Goal: Information Seeking & Learning: Learn about a topic

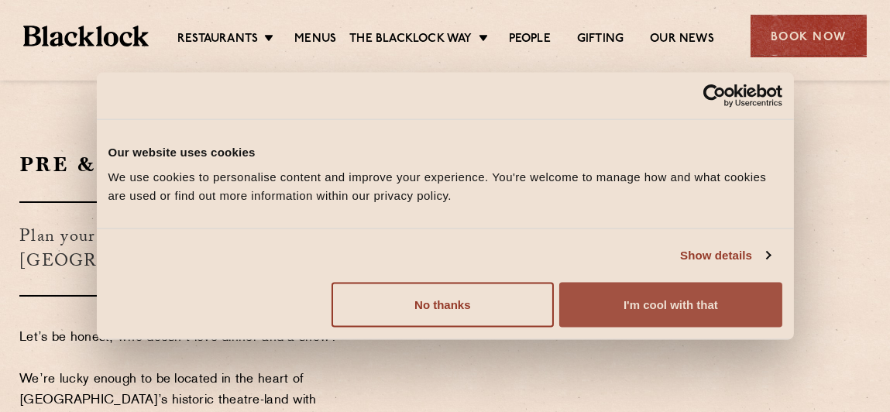
click at [631, 304] on button "I'm cool with that" at bounding box center [670, 304] width 222 height 45
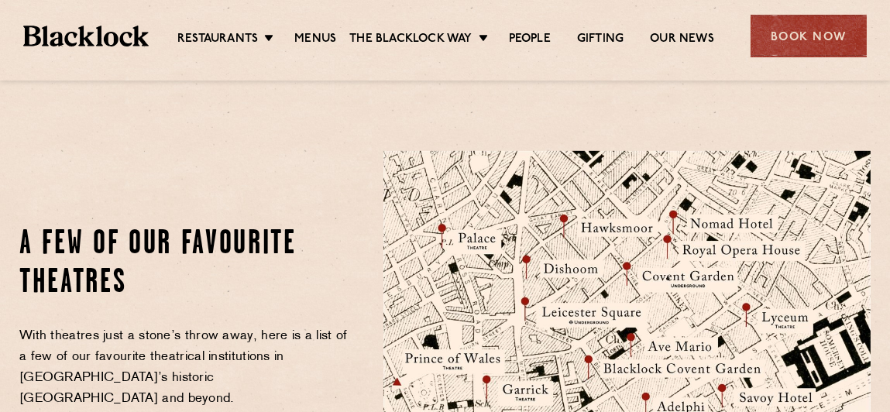
scroll to position [1393, 0]
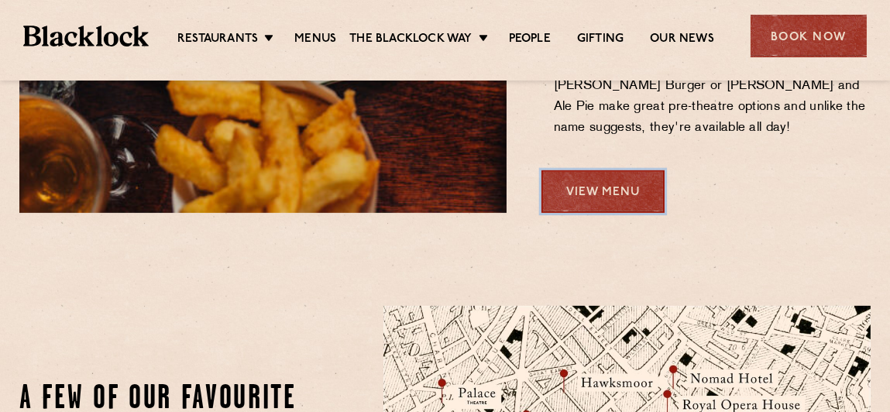
click at [598, 170] on link "View Menu" at bounding box center [602, 191] width 123 height 43
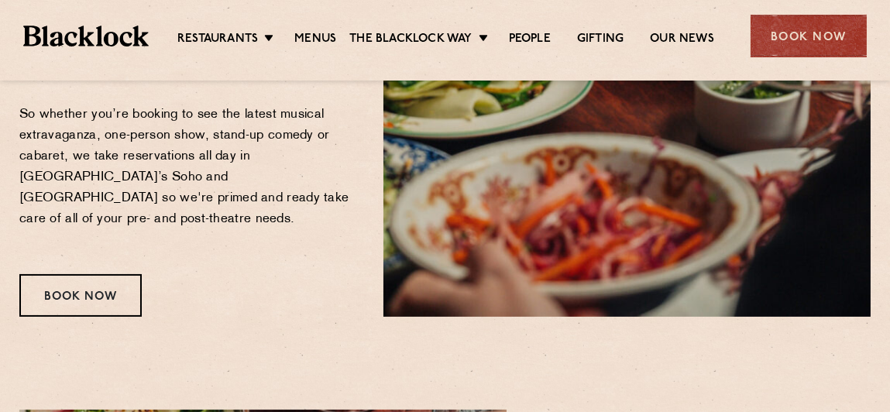
scroll to position [464, 0]
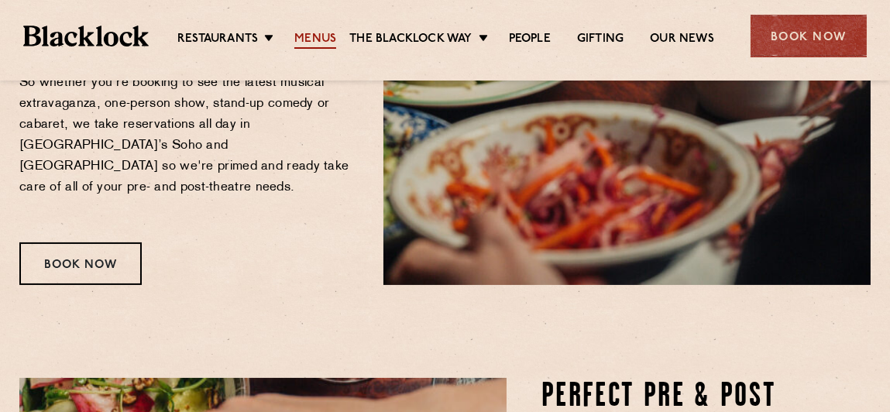
click at [316, 33] on link "Menus" at bounding box center [315, 40] width 42 height 17
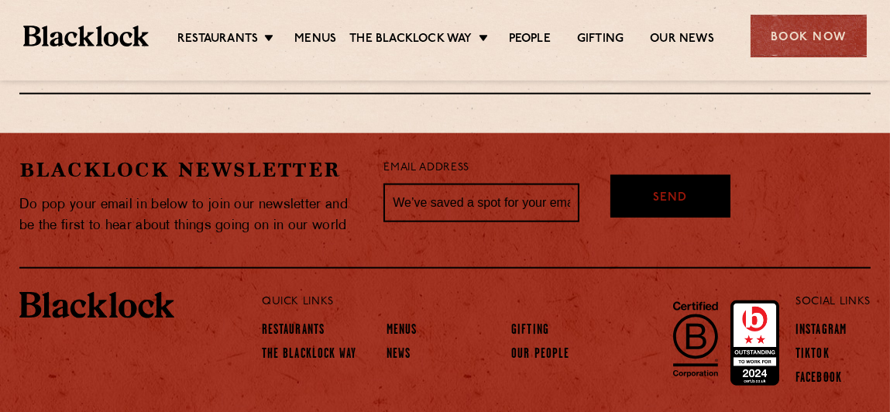
scroll to position [2925, 0]
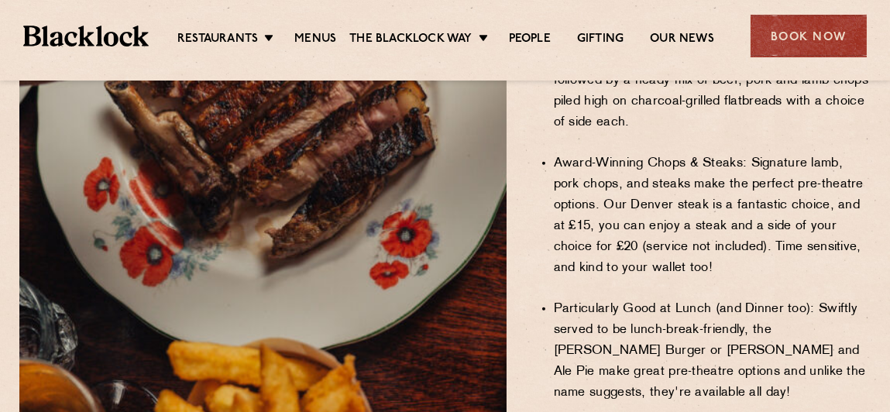
scroll to position [1161, 0]
